Goal: Task Accomplishment & Management: Use online tool/utility

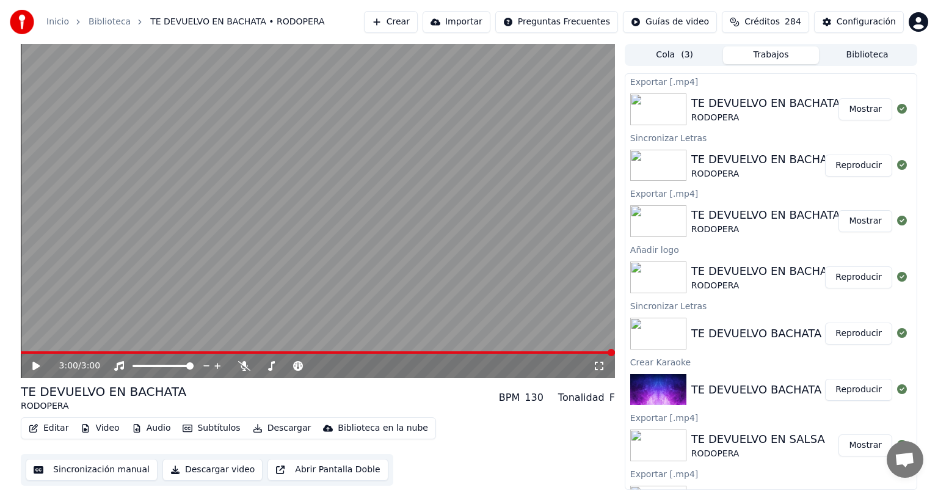
click at [35, 368] on icon at bounding box center [35, 366] width 7 height 9
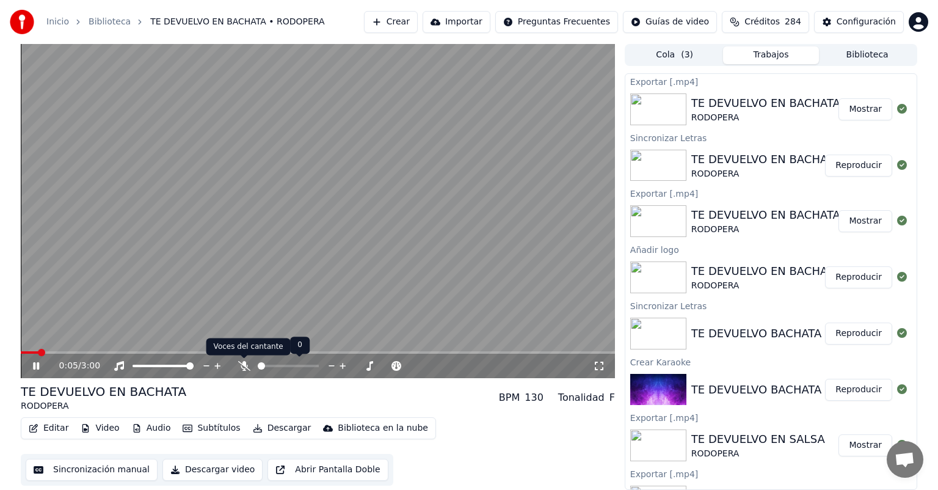
click at [240, 362] on icon at bounding box center [244, 366] width 12 height 10
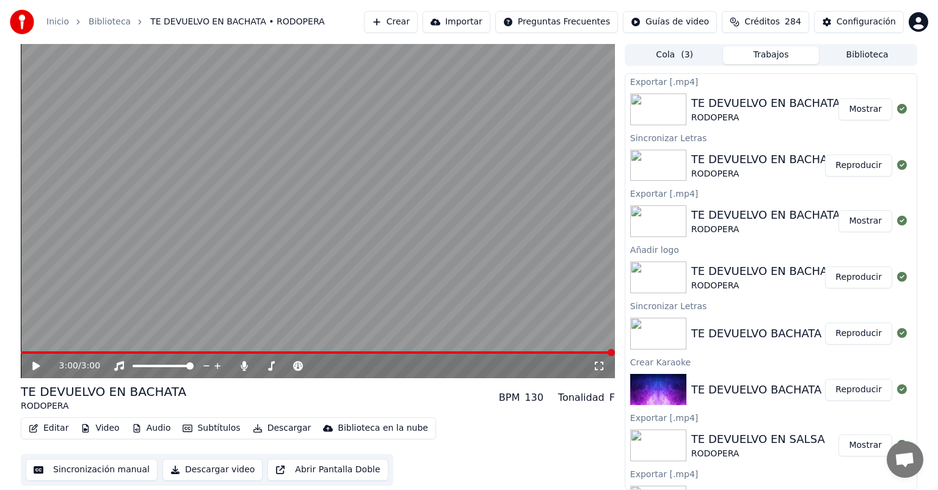
click at [418, 22] on button "Crear" at bounding box center [391, 22] width 54 height 22
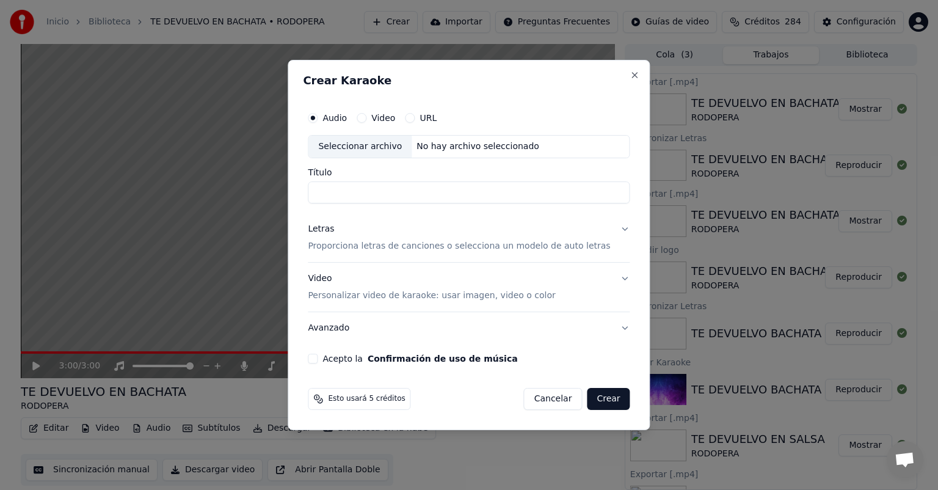
click at [363, 144] on div "Seleccionar archivo" at bounding box center [359, 147] width 103 height 22
type input "**********"
click at [342, 247] on p "Proporciona letras de canciones o selecciona un modelo de auto letras" at bounding box center [459, 246] width 302 height 12
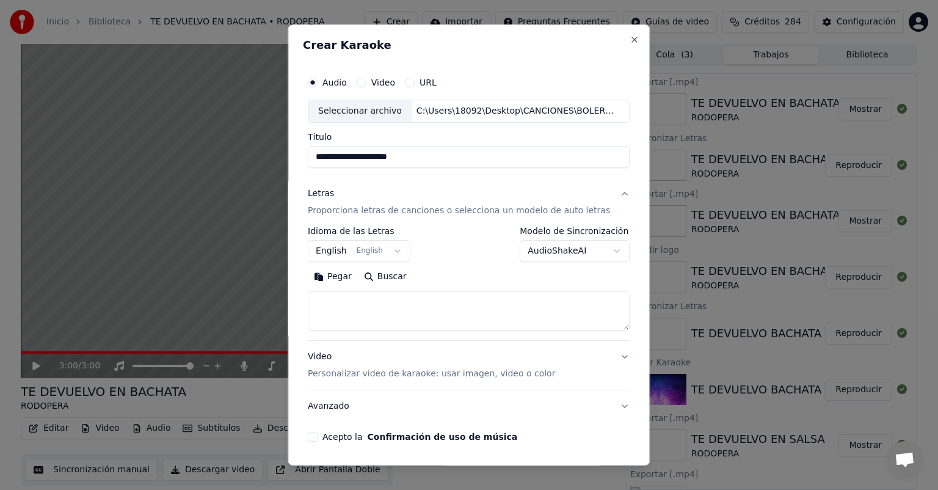
click at [396, 249] on body "Inicio Biblioteca TE DEVUELVO EN BACHATA • RODOPERA Crear Importar Preguntas Fr…" at bounding box center [469, 245] width 938 height 490
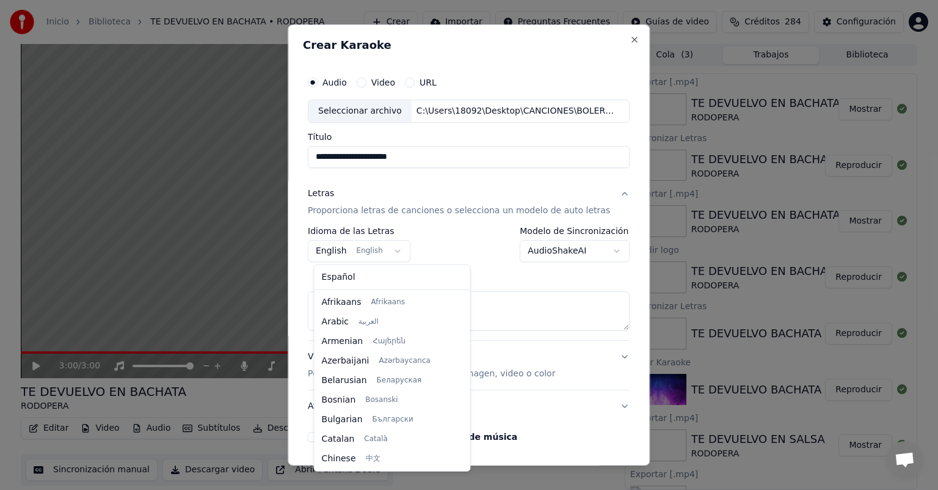
scroll to position [98, 0]
select select "**"
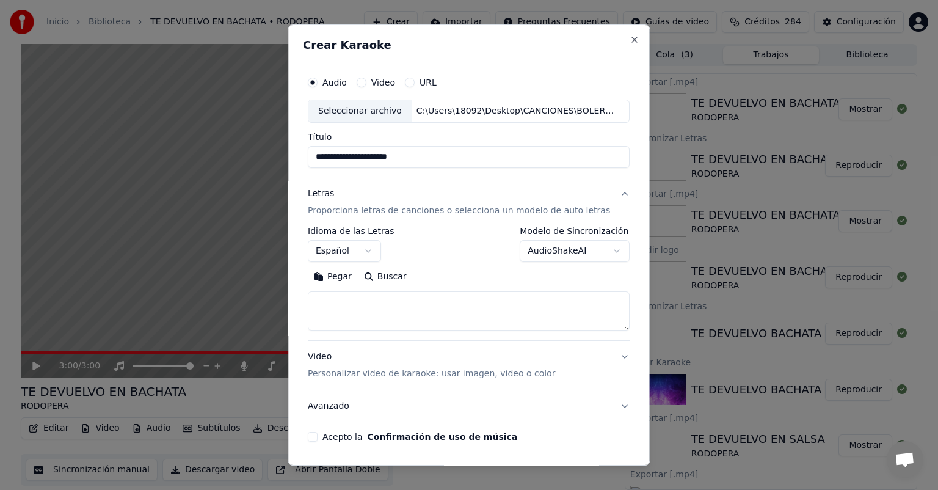
click at [603, 252] on body "Inicio Biblioteca TE DEVUELVO EN BACHATA • RODOPERA Crear Importar Preguntas Fr…" at bounding box center [469, 245] width 938 height 490
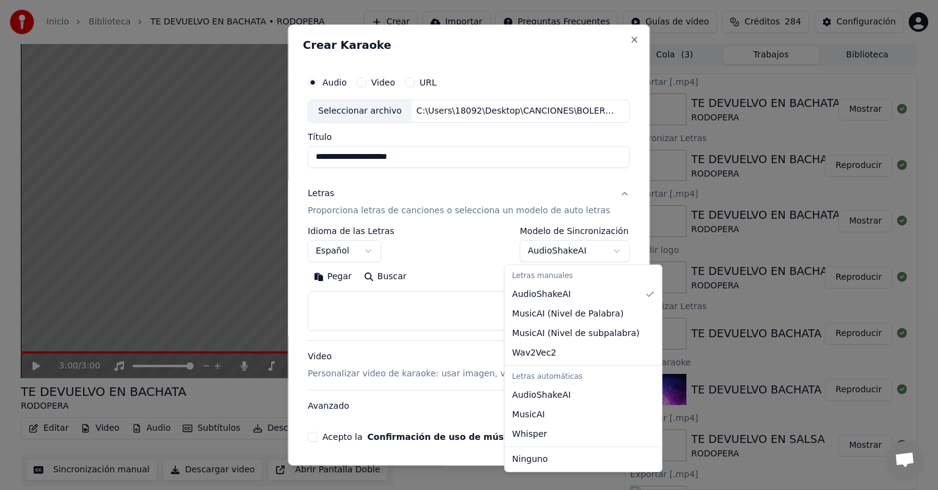
select select "**********"
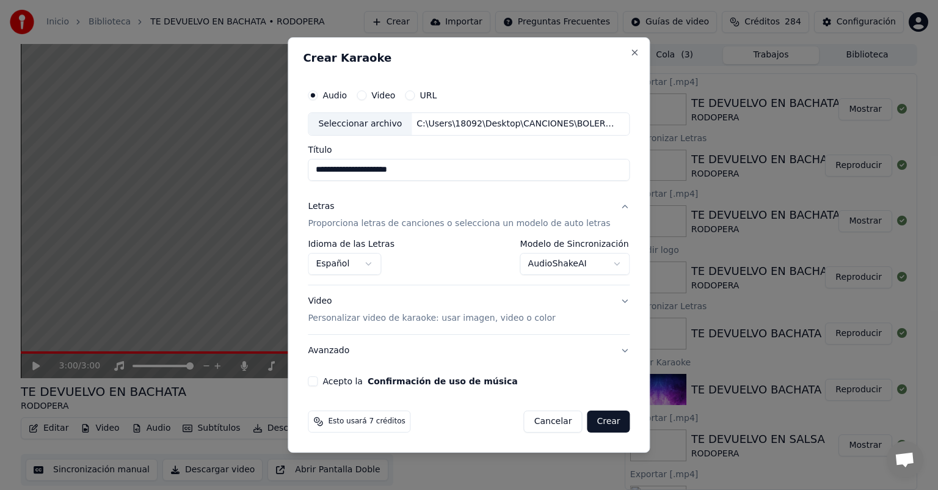
click at [356, 320] on p "Personalizar video de karaoke: usar imagen, video o color" at bounding box center [431, 318] width 247 height 12
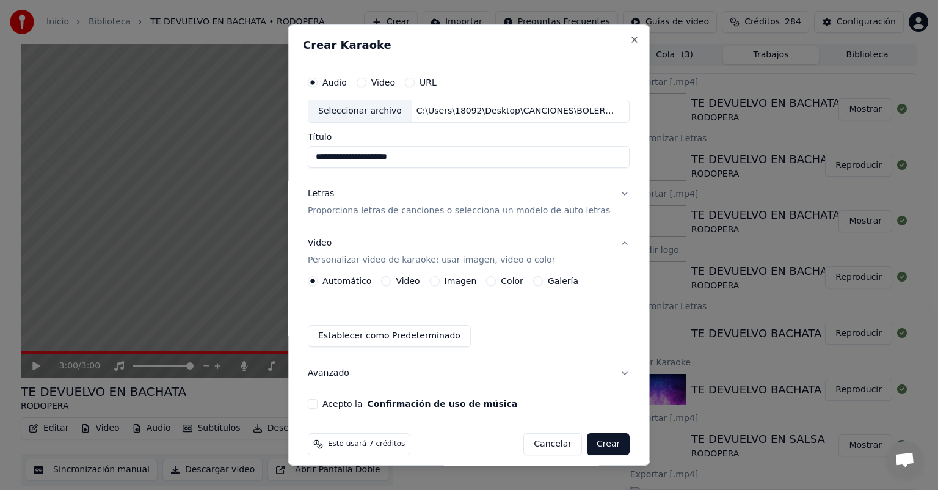
click at [537, 281] on button "Galería" at bounding box center [538, 281] width 10 height 10
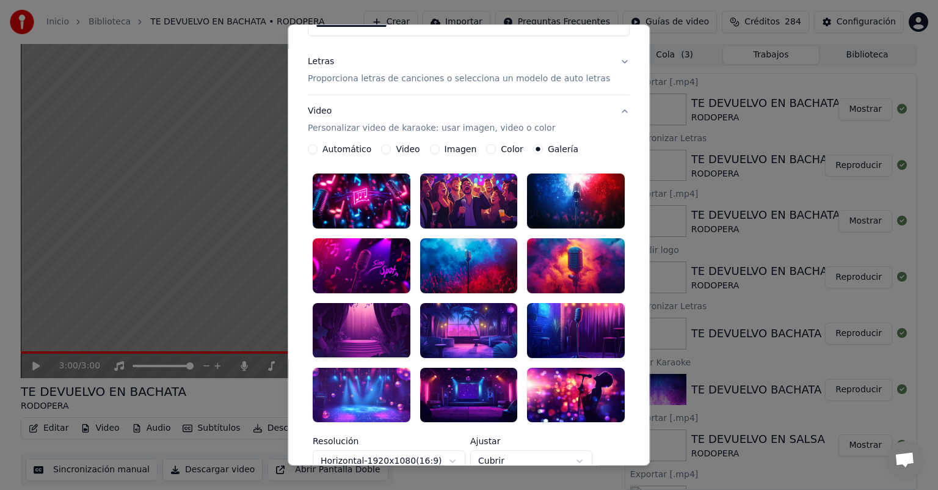
scroll to position [183, 0]
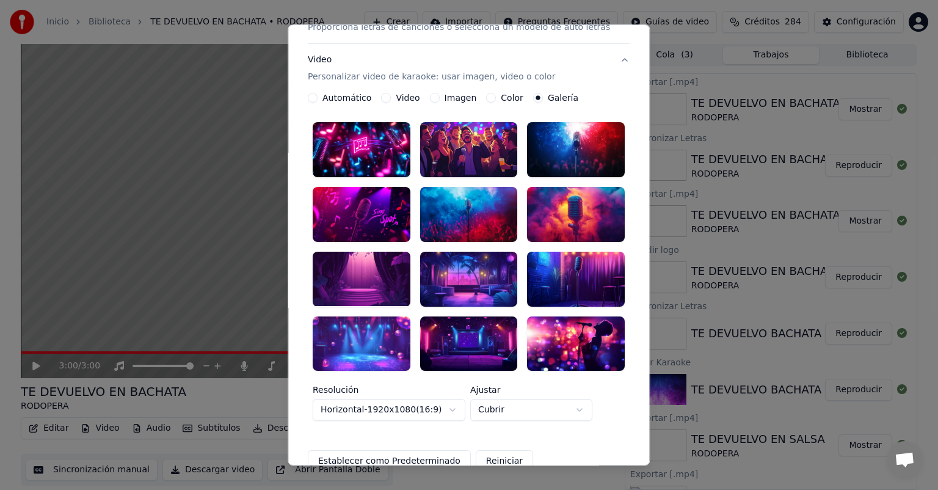
click at [366, 267] on div at bounding box center [362, 279] width 98 height 55
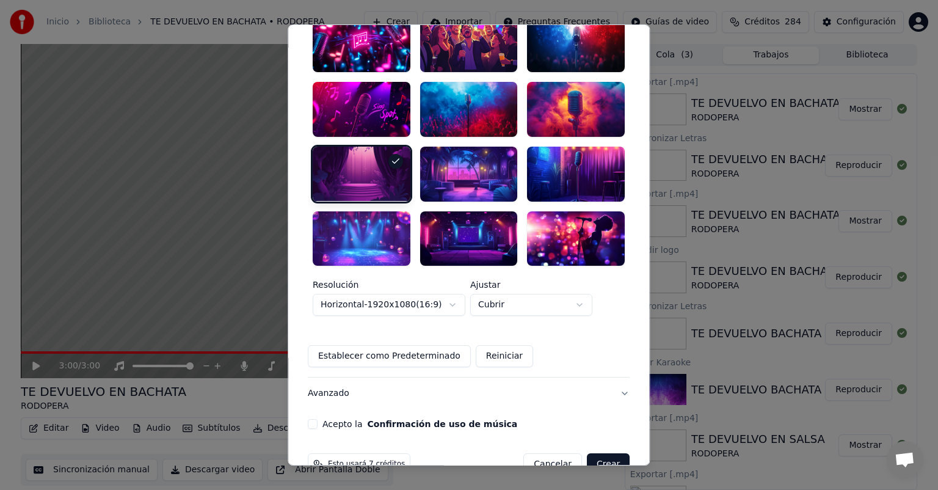
scroll to position [302, 0]
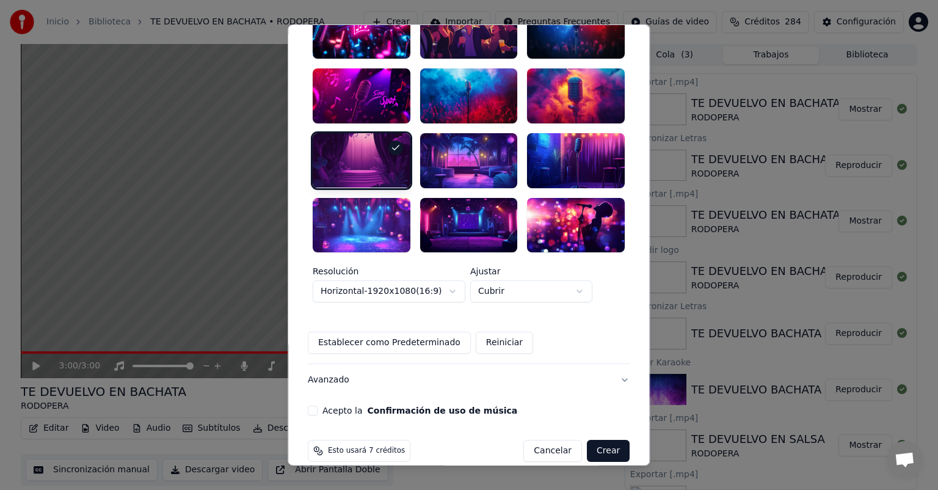
click at [318, 406] on button "Acepto la Confirmación de uso de música" at bounding box center [313, 411] width 10 height 10
click at [594, 440] on button "Crear" at bounding box center [608, 451] width 43 height 22
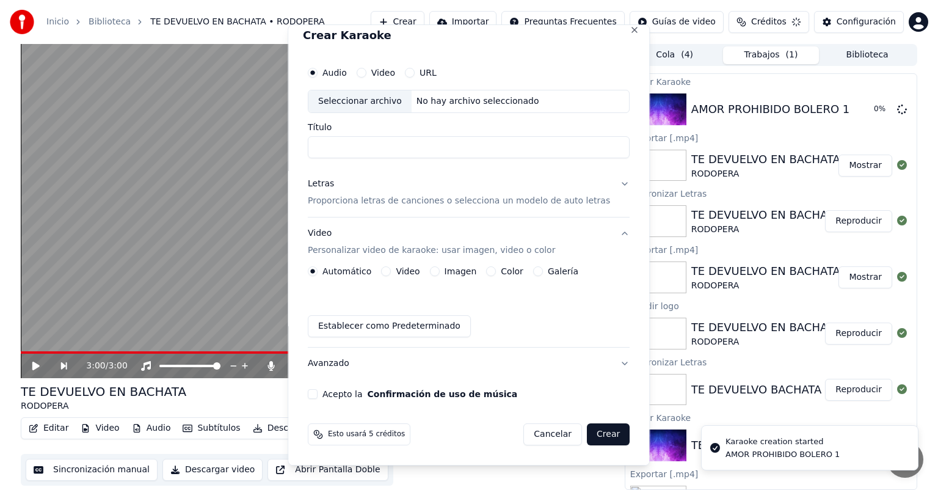
scroll to position [9, 0]
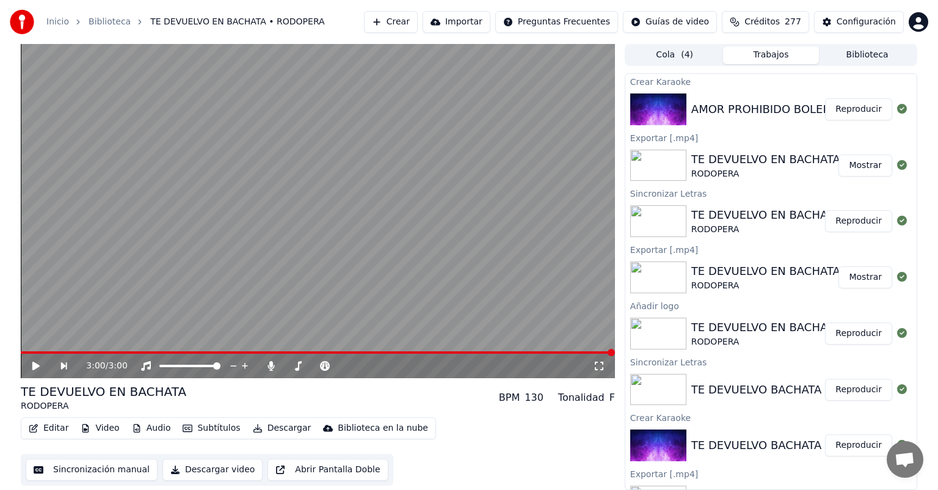
click at [852, 109] on button "Reproducir" at bounding box center [858, 109] width 67 height 22
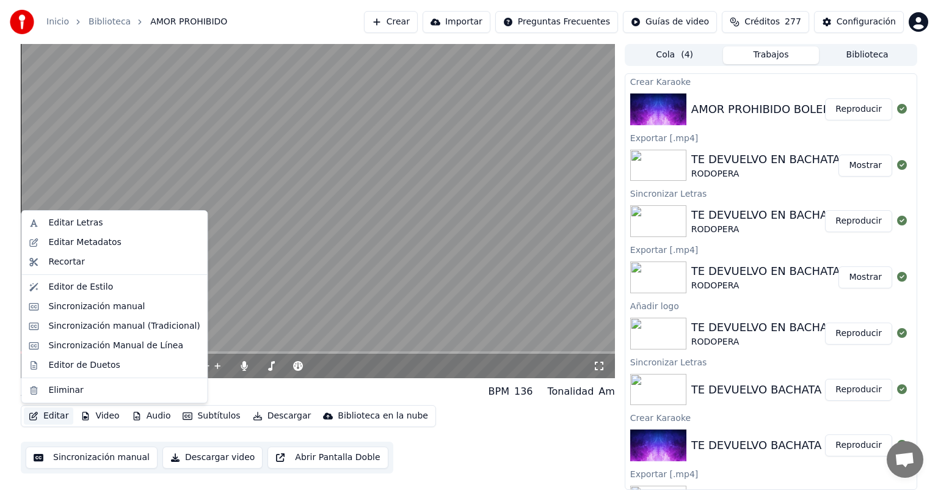
click at [54, 420] on button "Editar" at bounding box center [48, 415] width 49 height 17
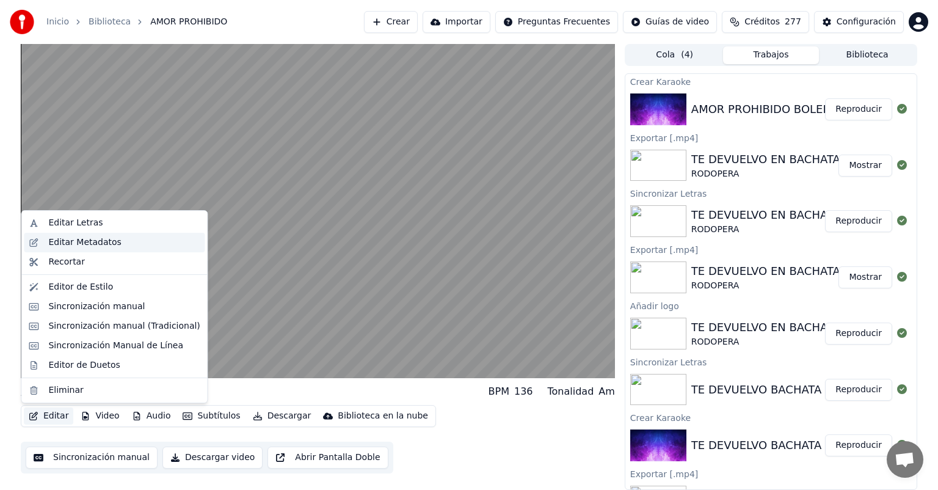
click at [86, 241] on div "Editar Metadatos" at bounding box center [84, 242] width 73 height 12
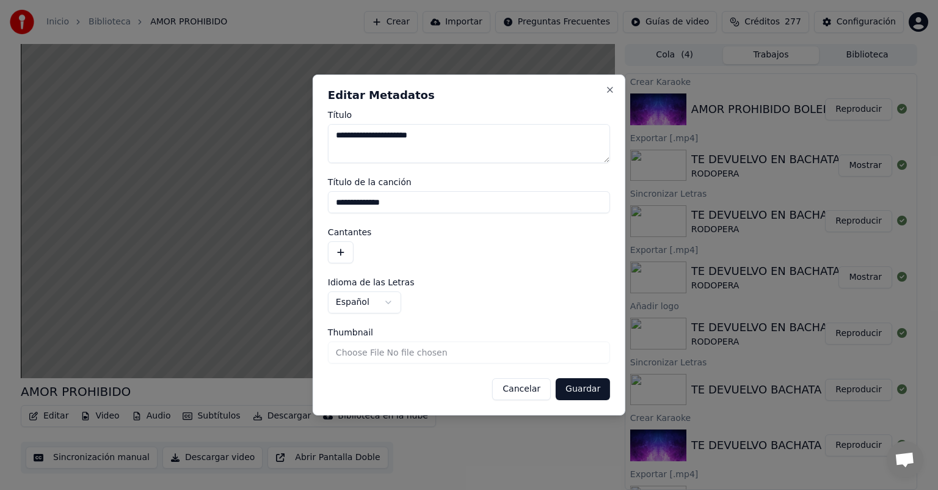
click at [451, 136] on textarea "**********" at bounding box center [469, 143] width 282 height 39
type textarea "**********"
click at [414, 203] on input "**********" at bounding box center [469, 202] width 282 height 22
type input "**********"
click at [349, 252] on button "button" at bounding box center [341, 252] width 26 height 22
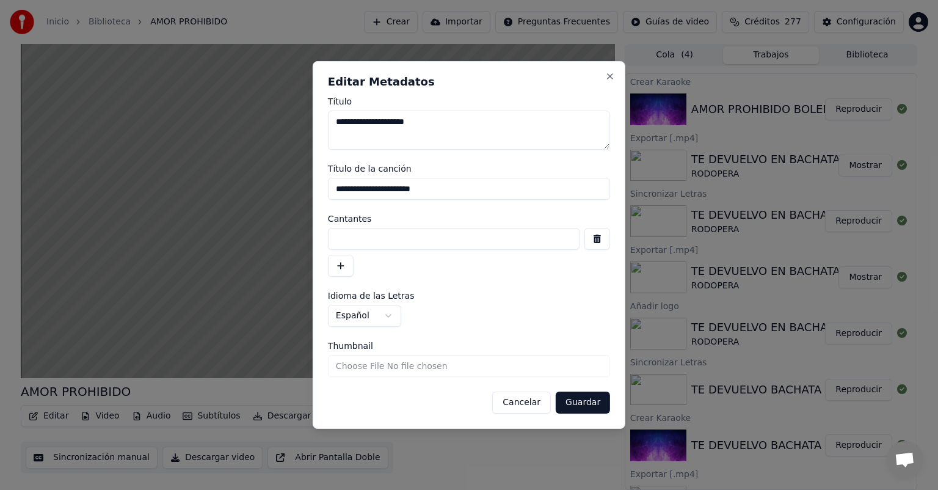
click at [363, 239] on input at bounding box center [454, 239] width 252 height 22
type input "********"
click at [586, 406] on button "Guardar" at bounding box center [583, 403] width 54 height 22
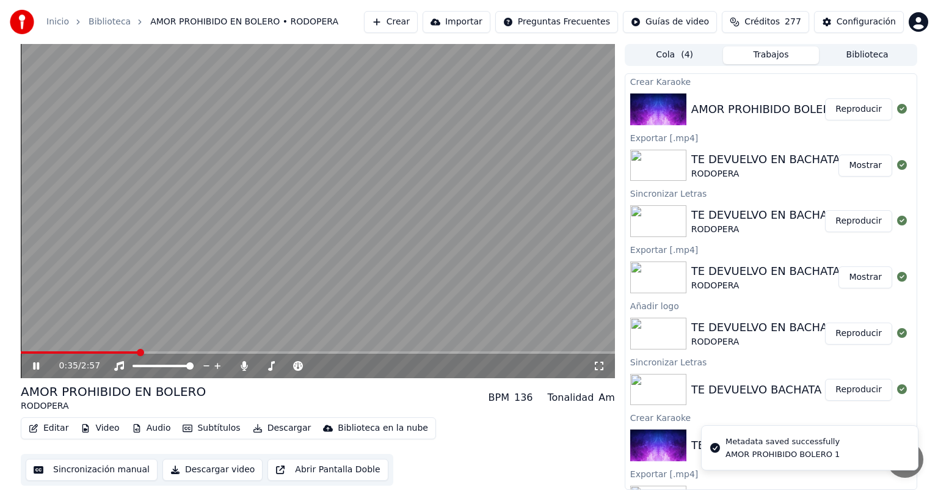
click at [23, 351] on span at bounding box center [80, 352] width 118 height 2
click at [40, 365] on icon at bounding box center [45, 366] width 29 height 10
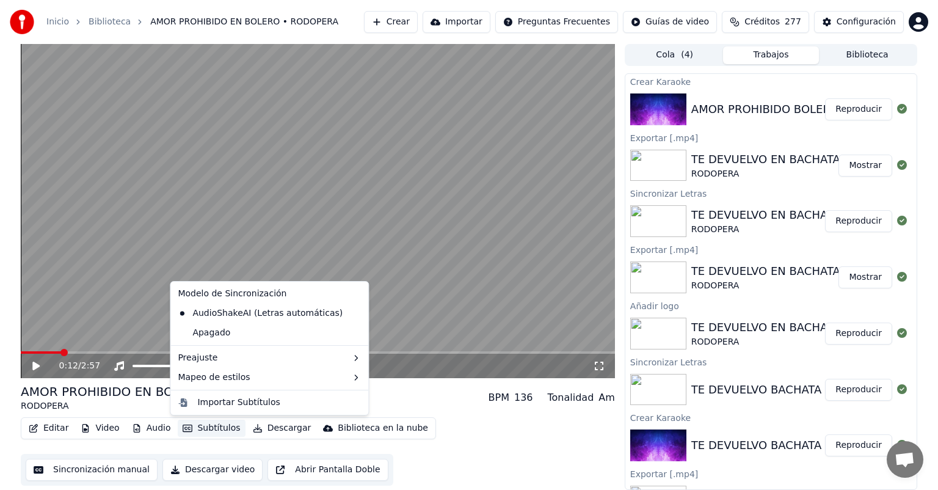
click at [214, 430] on button "Subtítulos" at bounding box center [211, 428] width 67 height 17
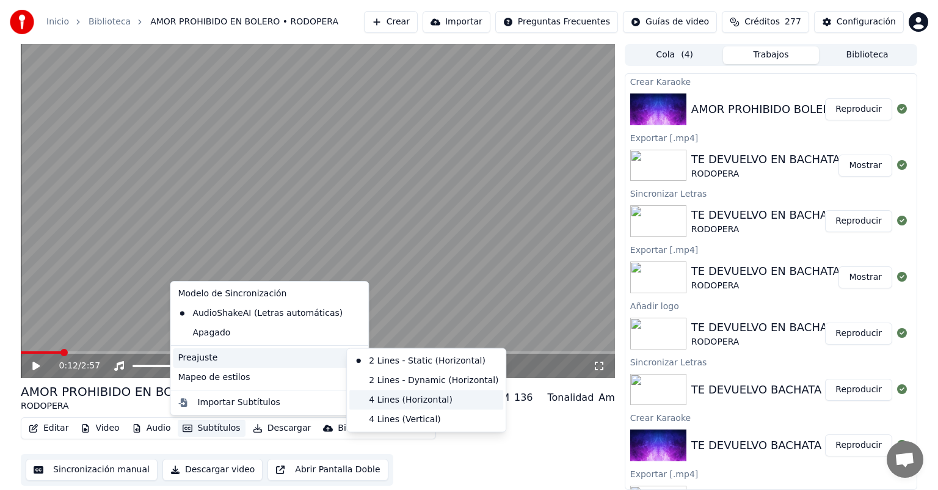
click at [394, 398] on div "4 Lines (Horizontal)" at bounding box center [426, 400] width 154 height 20
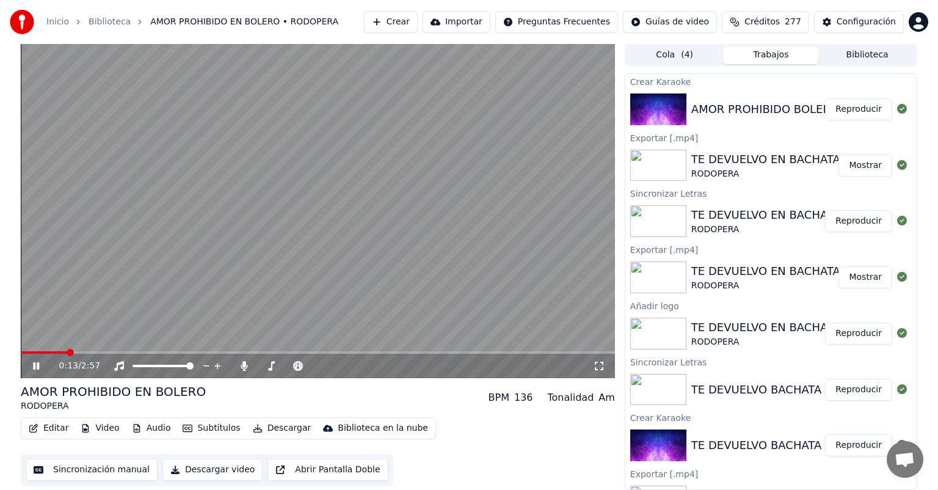
click at [22, 351] on video at bounding box center [318, 211] width 594 height 334
click at [23, 352] on span at bounding box center [22, 352] width 3 height 2
click at [34, 363] on icon at bounding box center [35, 366] width 7 height 9
click at [599, 365] on icon at bounding box center [599, 366] width 12 height 10
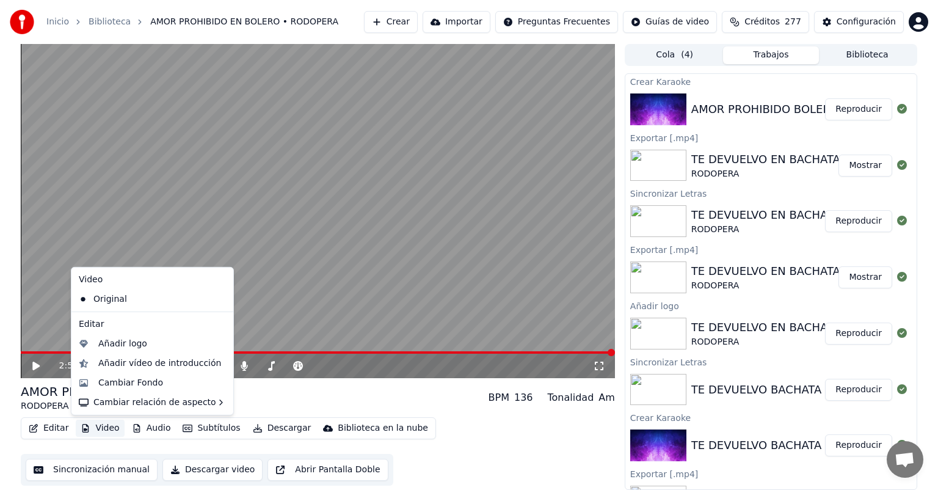
click at [100, 429] on button "Video" at bounding box center [100, 428] width 48 height 17
click at [113, 344] on div "Añadir logo" at bounding box center [122, 344] width 49 height 12
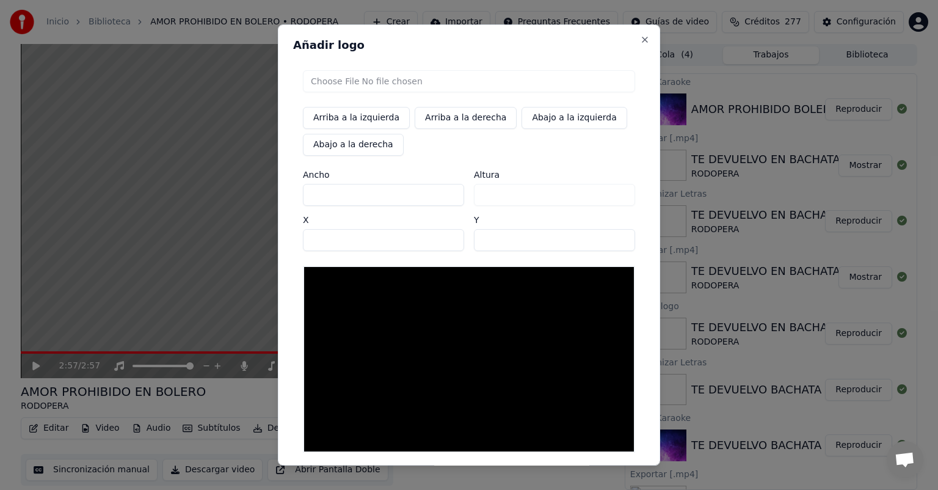
click at [337, 81] on input "file" at bounding box center [469, 81] width 332 height 22
type input "**********"
type input "***"
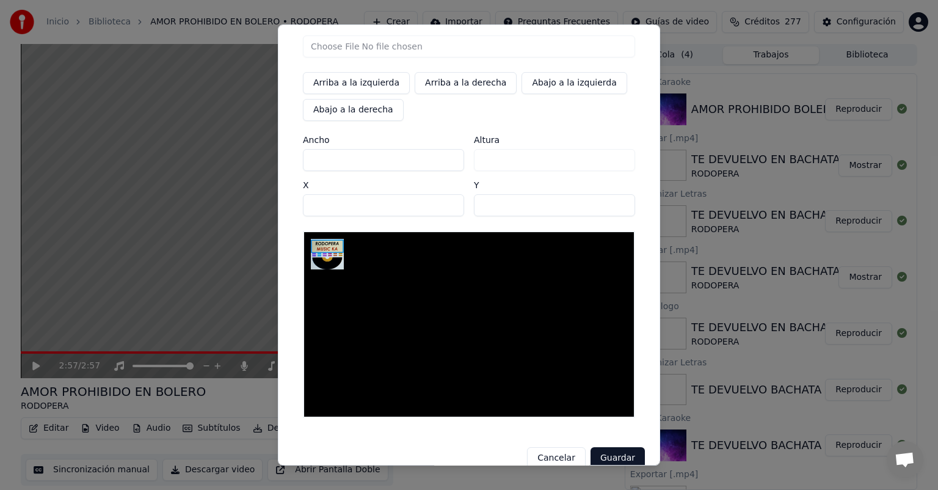
scroll to position [54, 0]
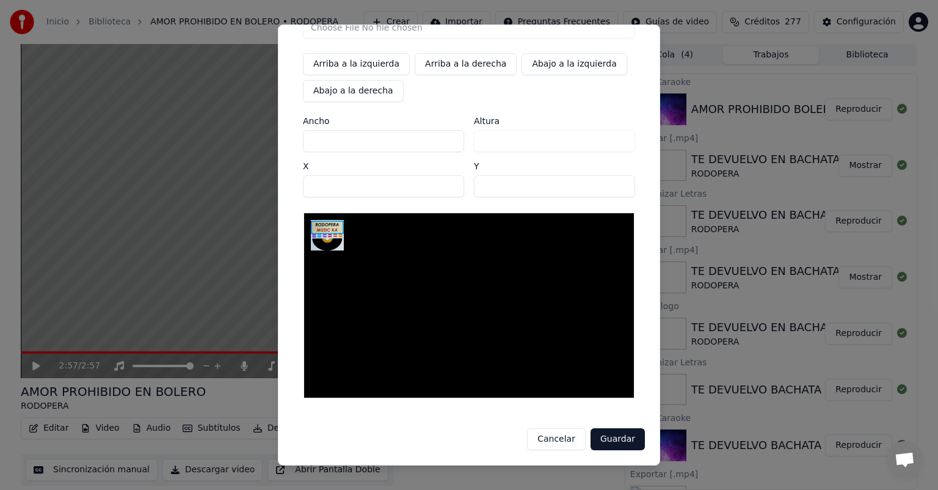
click at [615, 441] on button "Guardar" at bounding box center [618, 439] width 54 height 22
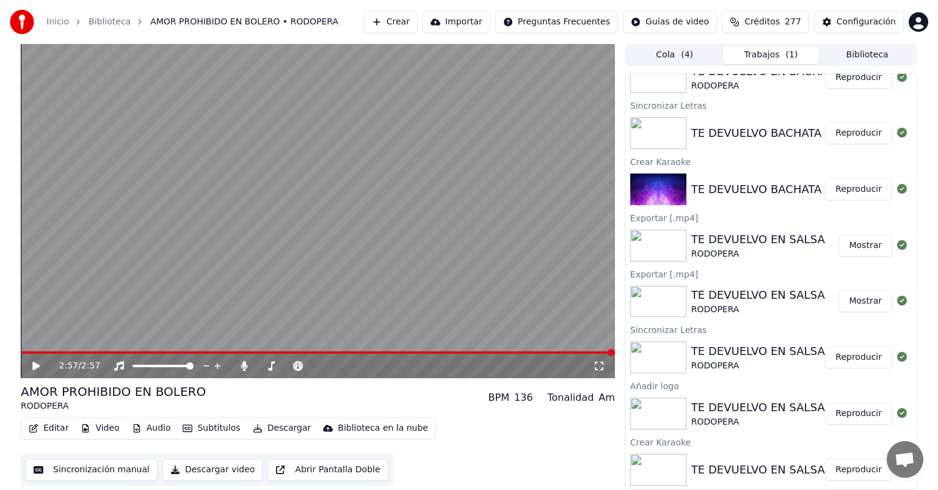
scroll to position [313, 0]
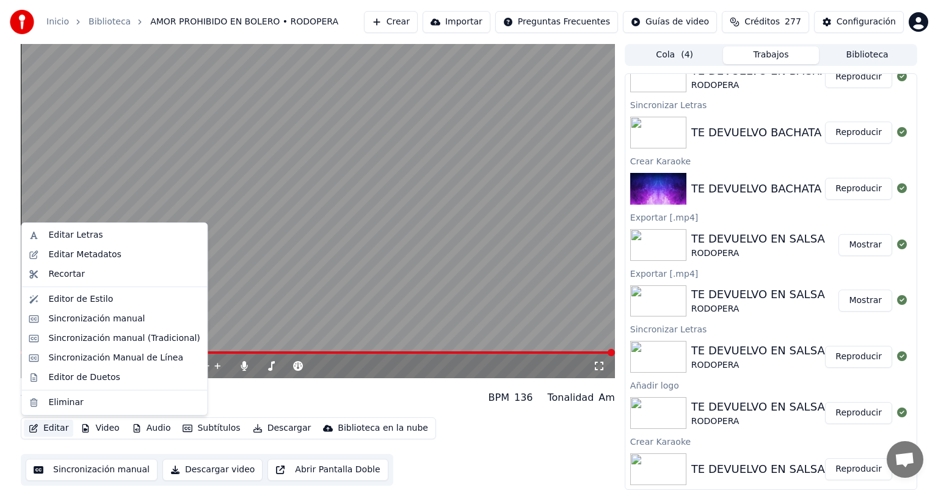
click at [49, 430] on button "Editar" at bounding box center [48, 428] width 49 height 17
click at [88, 235] on div "Editar Letras" at bounding box center [75, 235] width 54 height 12
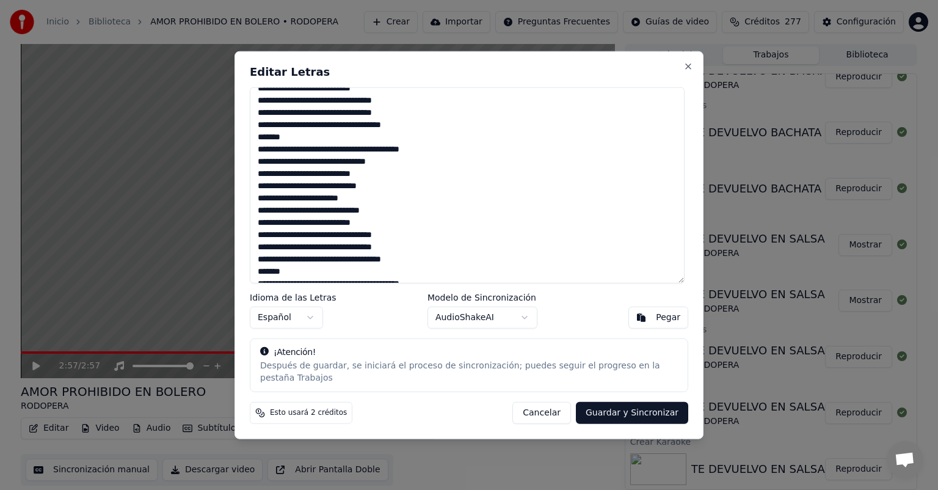
scroll to position [217, 0]
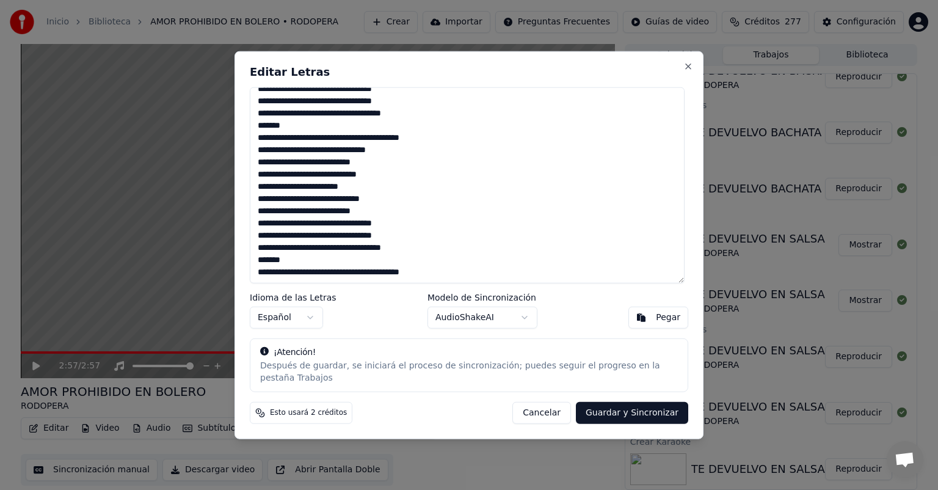
drag, startPoint x: 258, startPoint y: 103, endPoint x: 456, endPoint y: 279, distance: 264.8
click at [456, 279] on textarea at bounding box center [467, 185] width 435 height 196
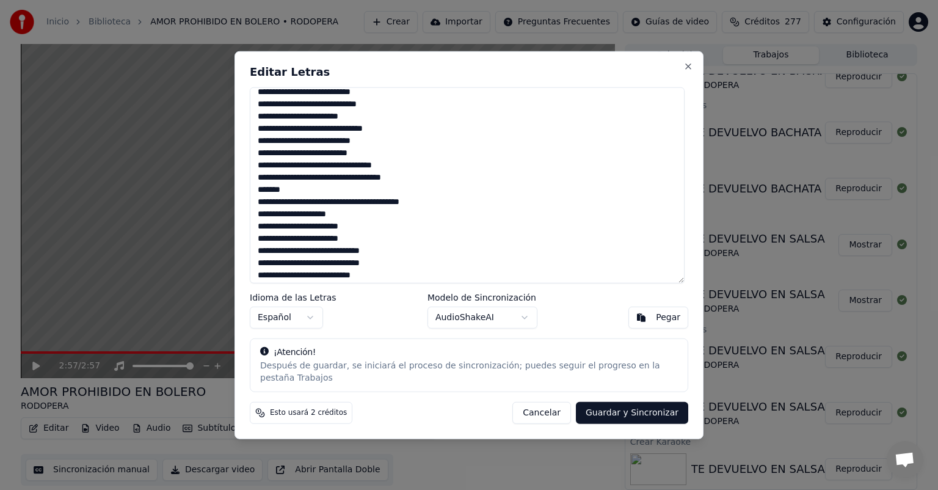
scroll to position [0, 0]
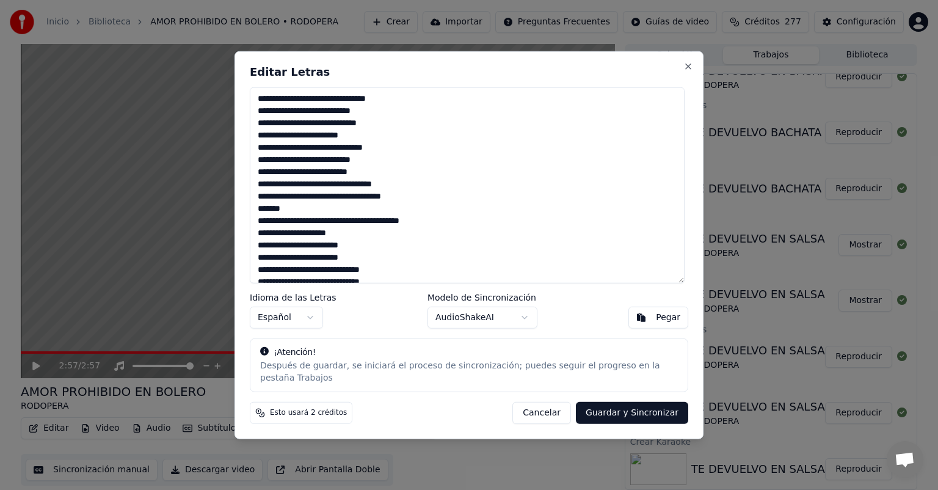
paste textarea "**********"
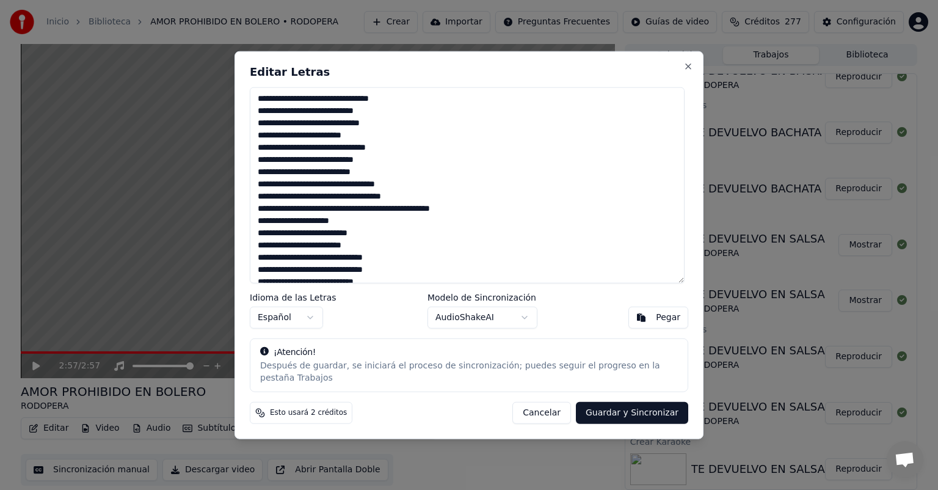
click at [451, 203] on textarea at bounding box center [467, 185] width 435 height 196
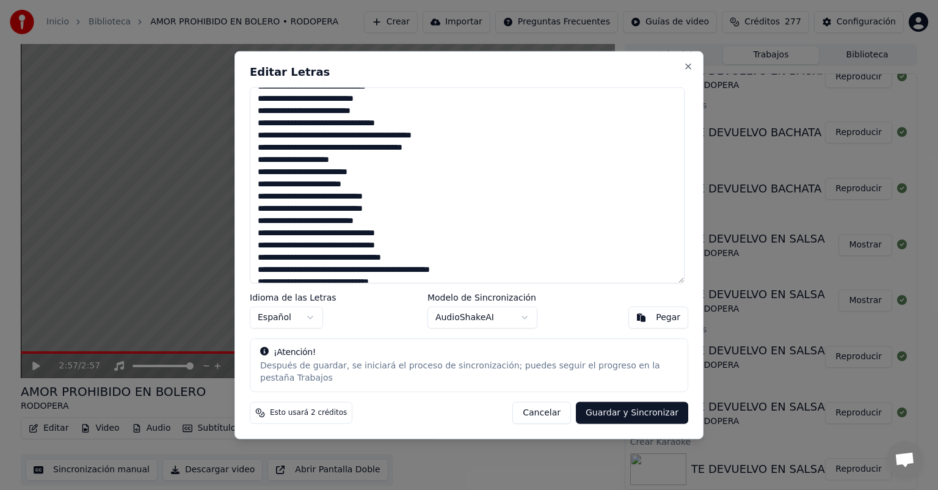
scroll to position [122, 0]
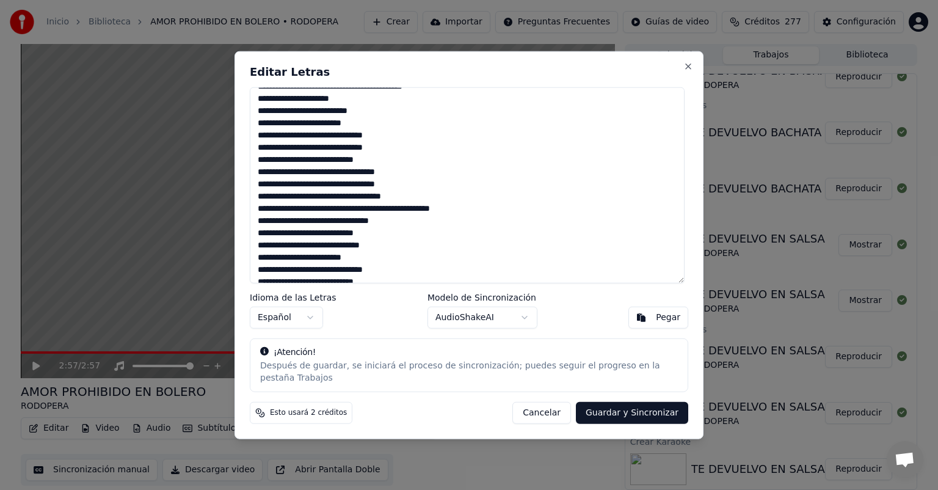
click at [453, 201] on textarea at bounding box center [467, 185] width 435 height 196
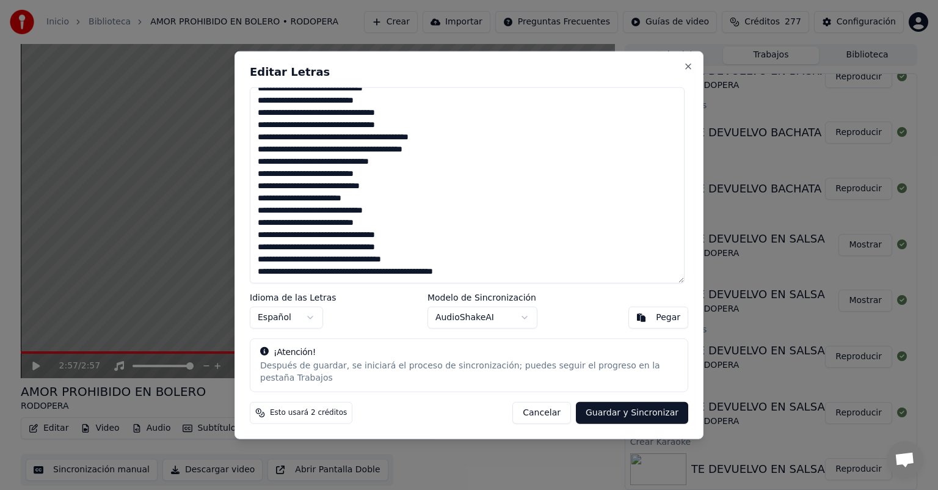
click at [452, 253] on textarea at bounding box center [467, 185] width 435 height 196
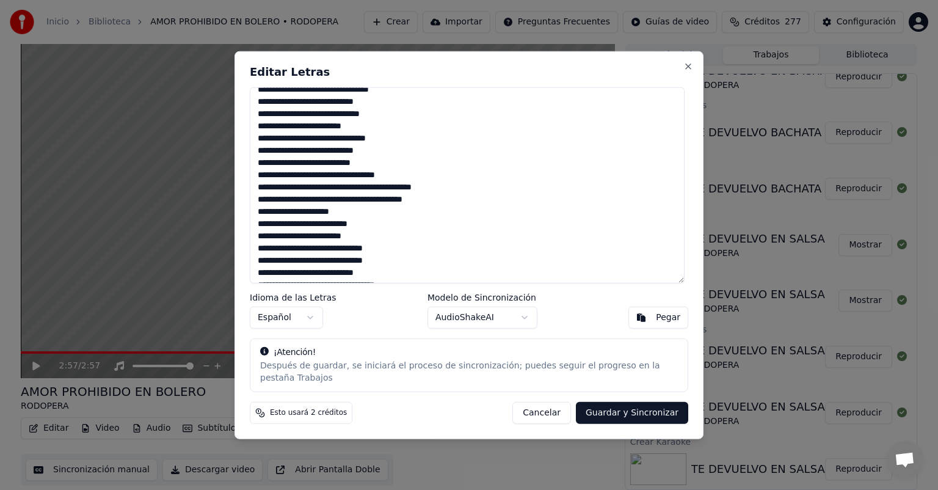
scroll to position [0, 0]
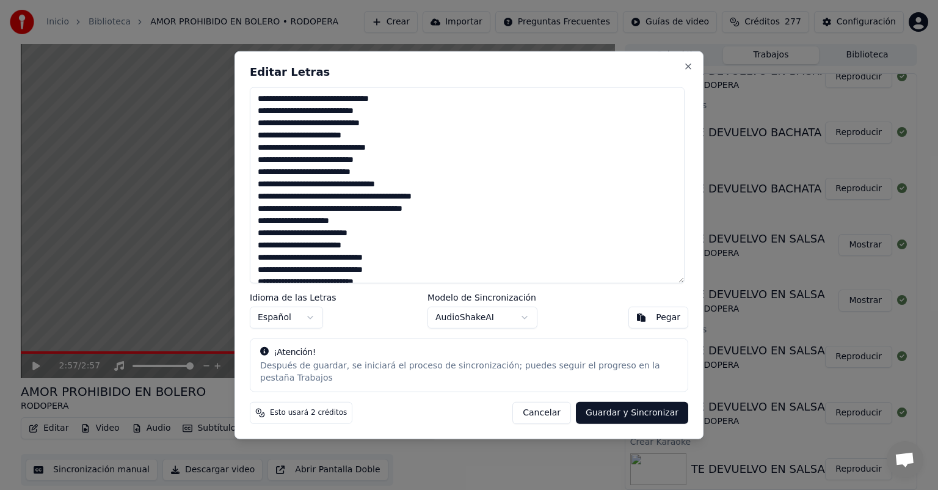
click at [633, 407] on button "Guardar y Sincronizar" at bounding box center [632, 412] width 112 height 22
type textarea "**********"
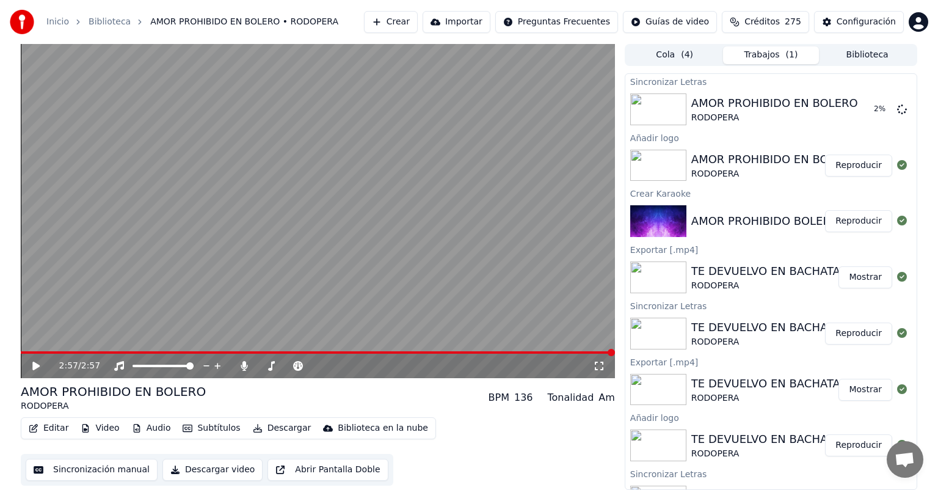
click at [848, 171] on button "Reproducir" at bounding box center [858, 166] width 67 height 22
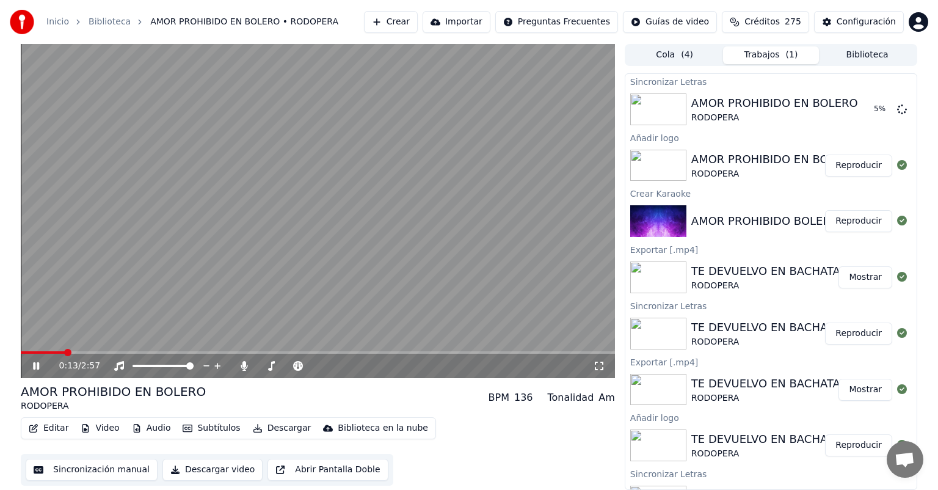
click at [37, 367] on icon at bounding box center [45, 366] width 29 height 10
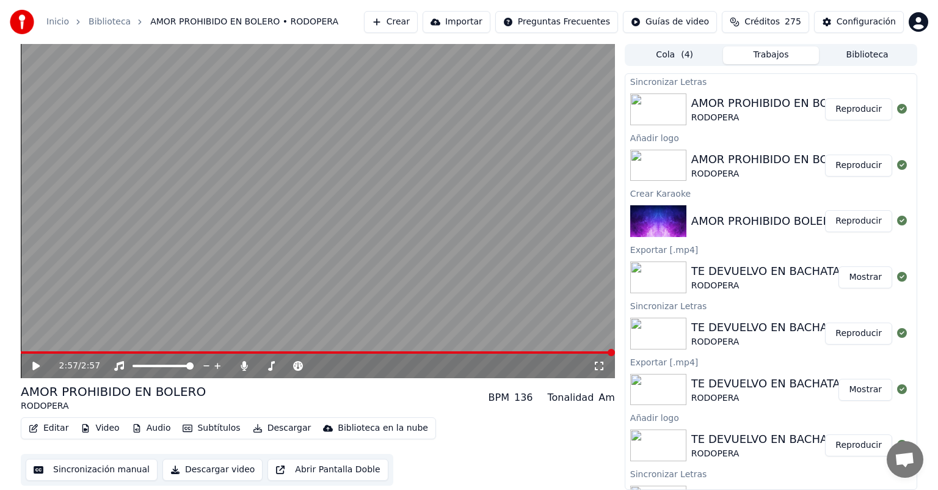
click at [56, 428] on button "Editar" at bounding box center [48, 428] width 49 height 17
click at [8, 200] on div "2:57 / 2:57 AMOR PROHIBIDO EN BOLERO RODOPERA BPM 136 Tonalidad Am Editar Video…" at bounding box center [469, 267] width 938 height 446
click at [197, 469] on button "Descargar video" at bounding box center [212, 470] width 100 height 22
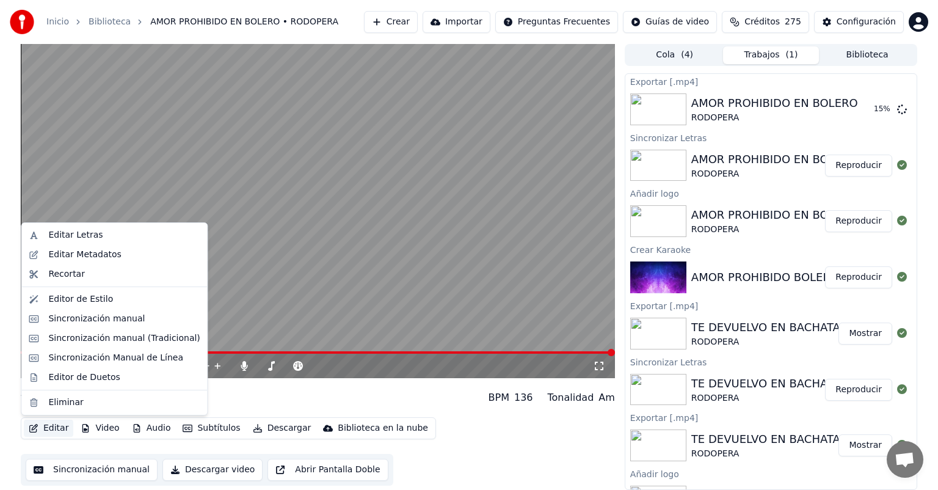
click at [53, 428] on button "Editar" at bounding box center [48, 428] width 49 height 17
click at [68, 378] on div "Editor de Duetos" at bounding box center [83, 377] width 71 height 12
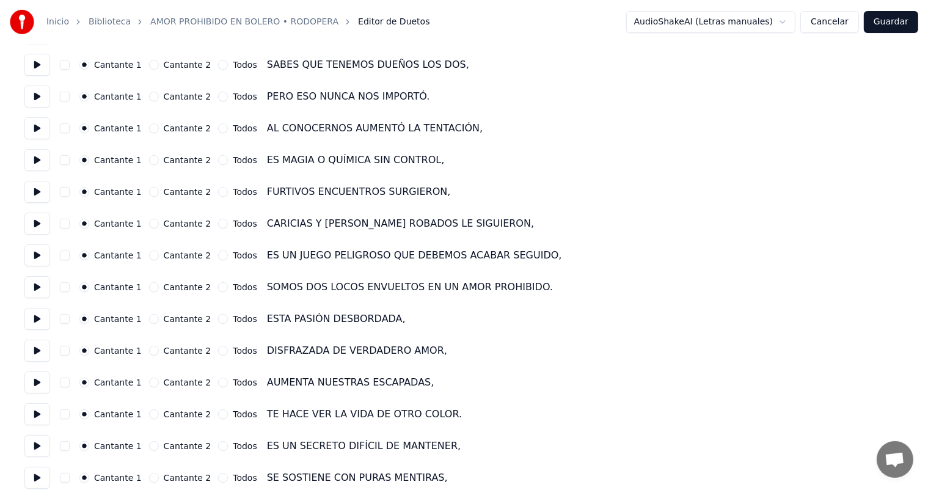
scroll to position [183, 0]
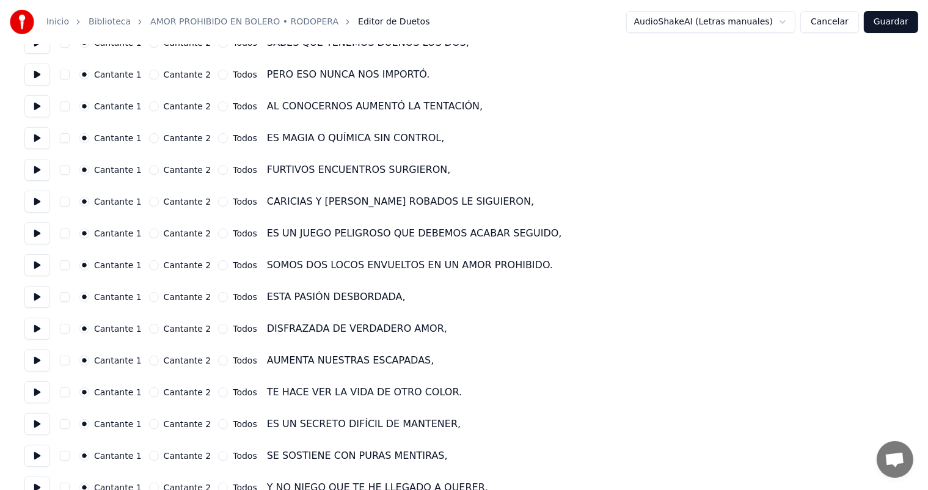
click at [62, 233] on button "button" at bounding box center [65, 233] width 10 height 10
click at [62, 266] on button "button" at bounding box center [65, 265] width 10 height 10
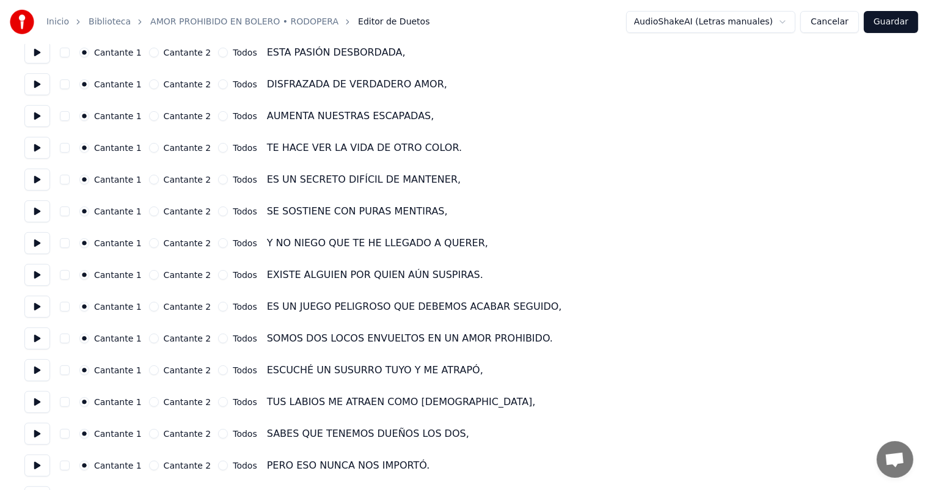
scroll to position [489, 0]
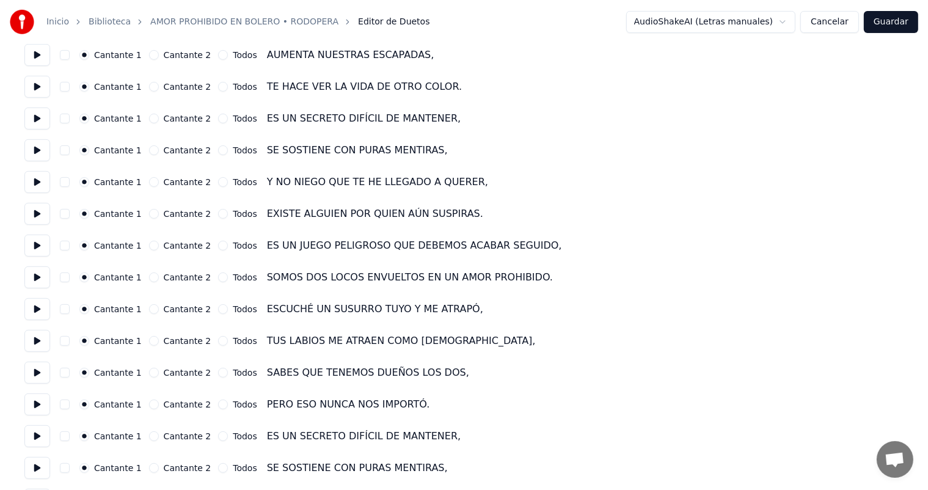
click at [62, 247] on button "button" at bounding box center [65, 246] width 10 height 10
click at [65, 279] on button "button" at bounding box center [65, 277] width 10 height 10
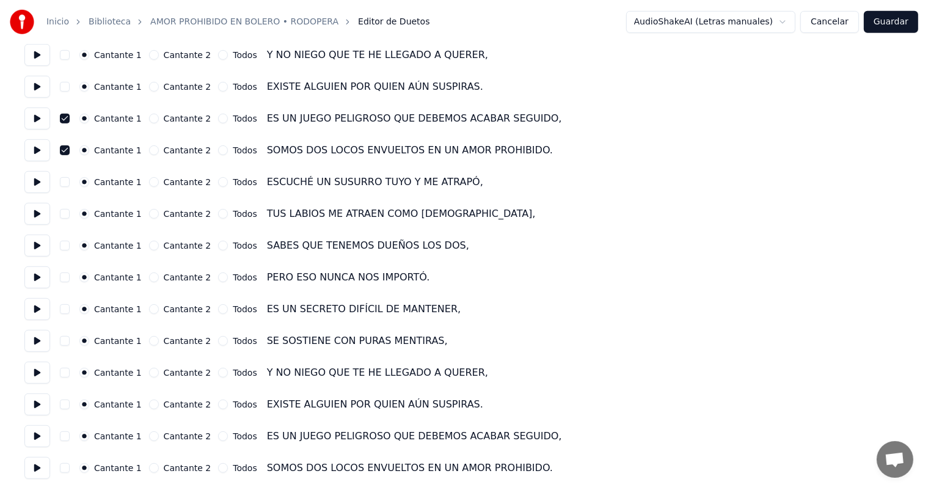
scroll to position [617, 0]
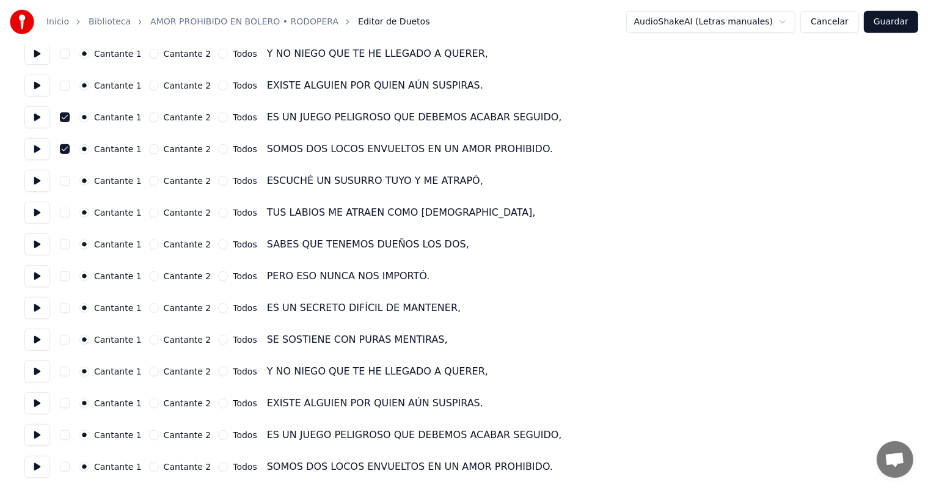
click at [63, 434] on button "button" at bounding box center [65, 435] width 10 height 10
click at [62, 467] on button "button" at bounding box center [65, 467] width 10 height 10
